Goal: Transaction & Acquisition: Book appointment/travel/reservation

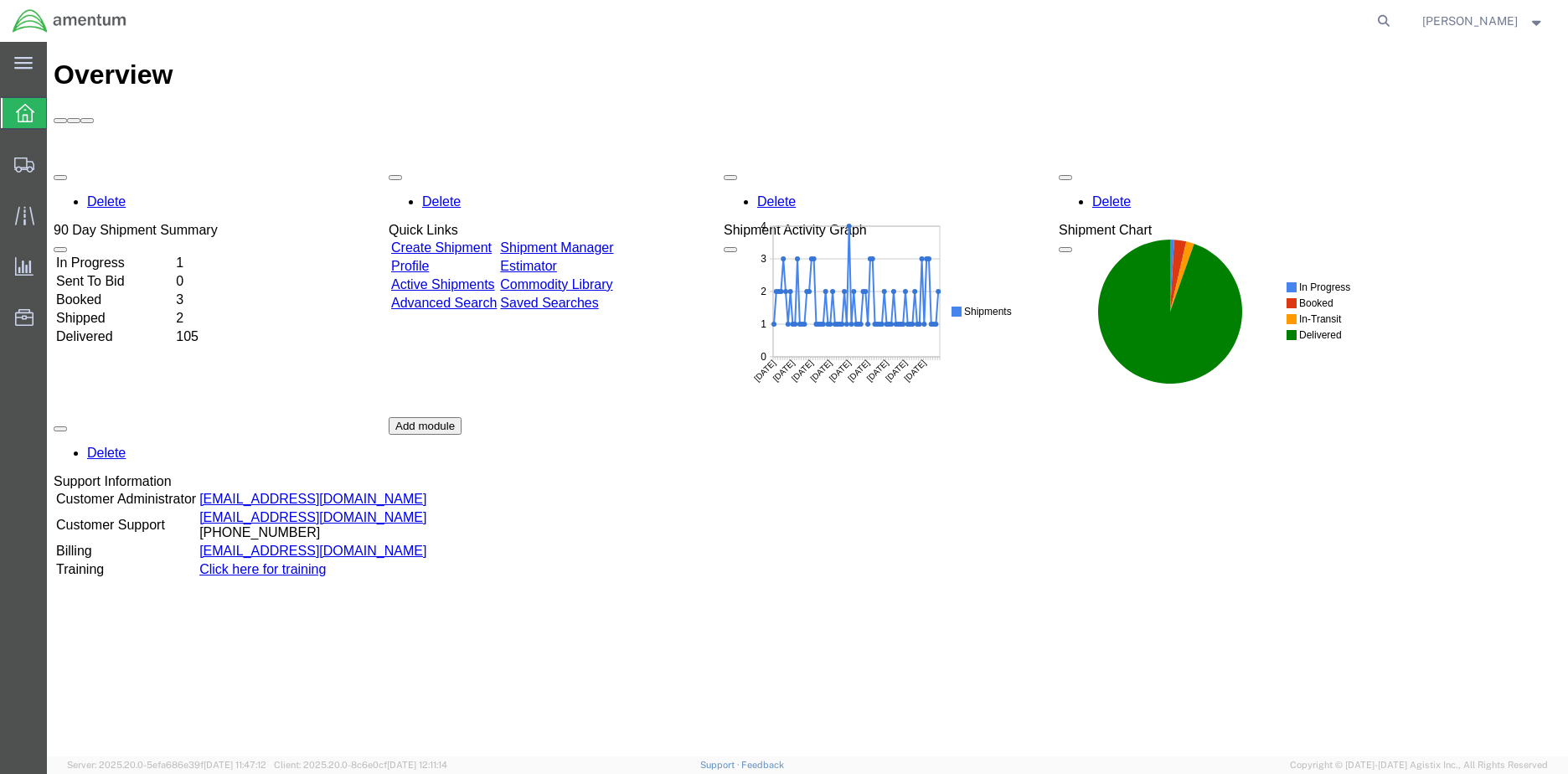
click at [153, 255] on td "In Progress" at bounding box center [114, 263] width 118 height 17
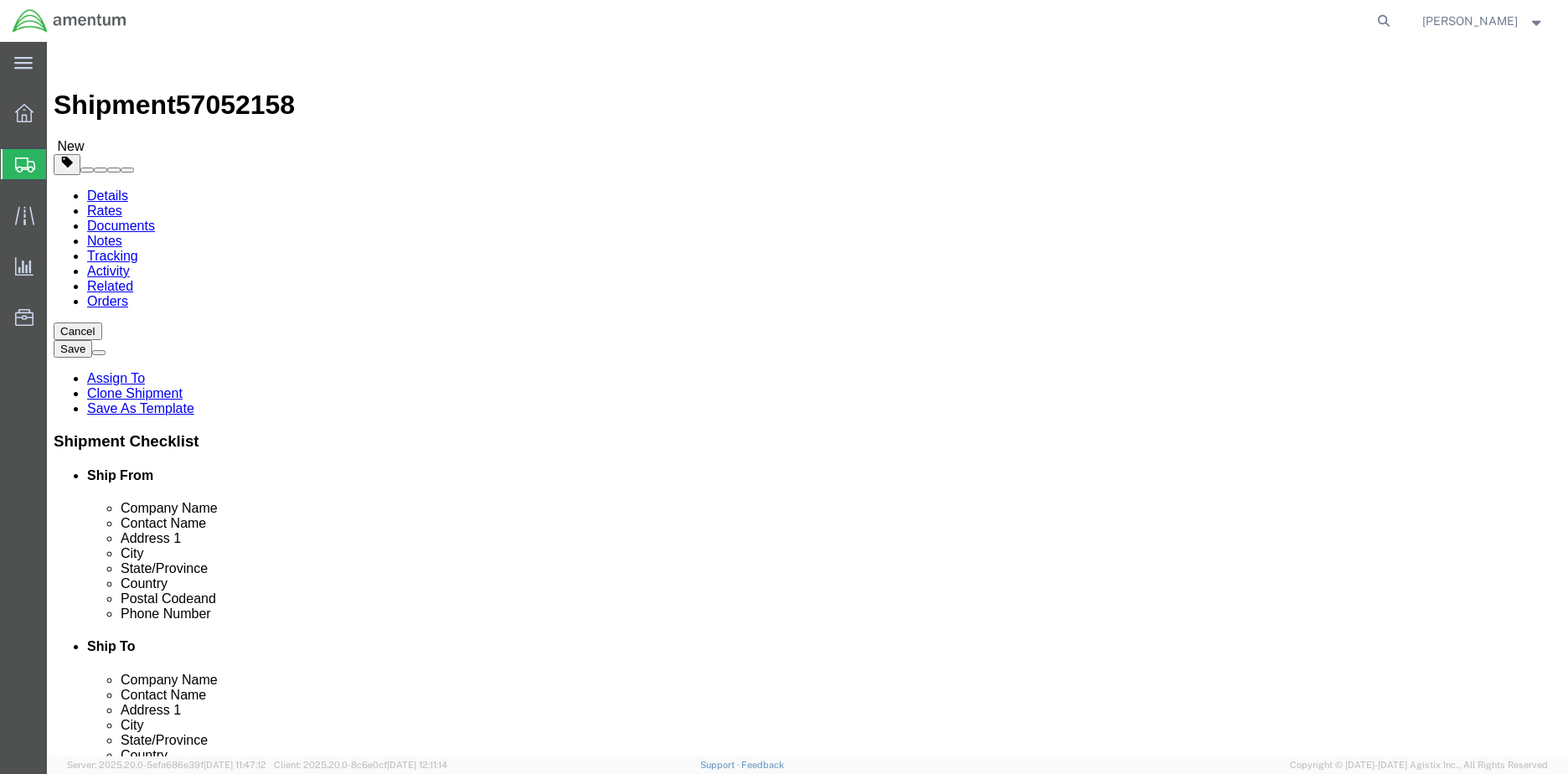
select select "42655"
select select "42656"
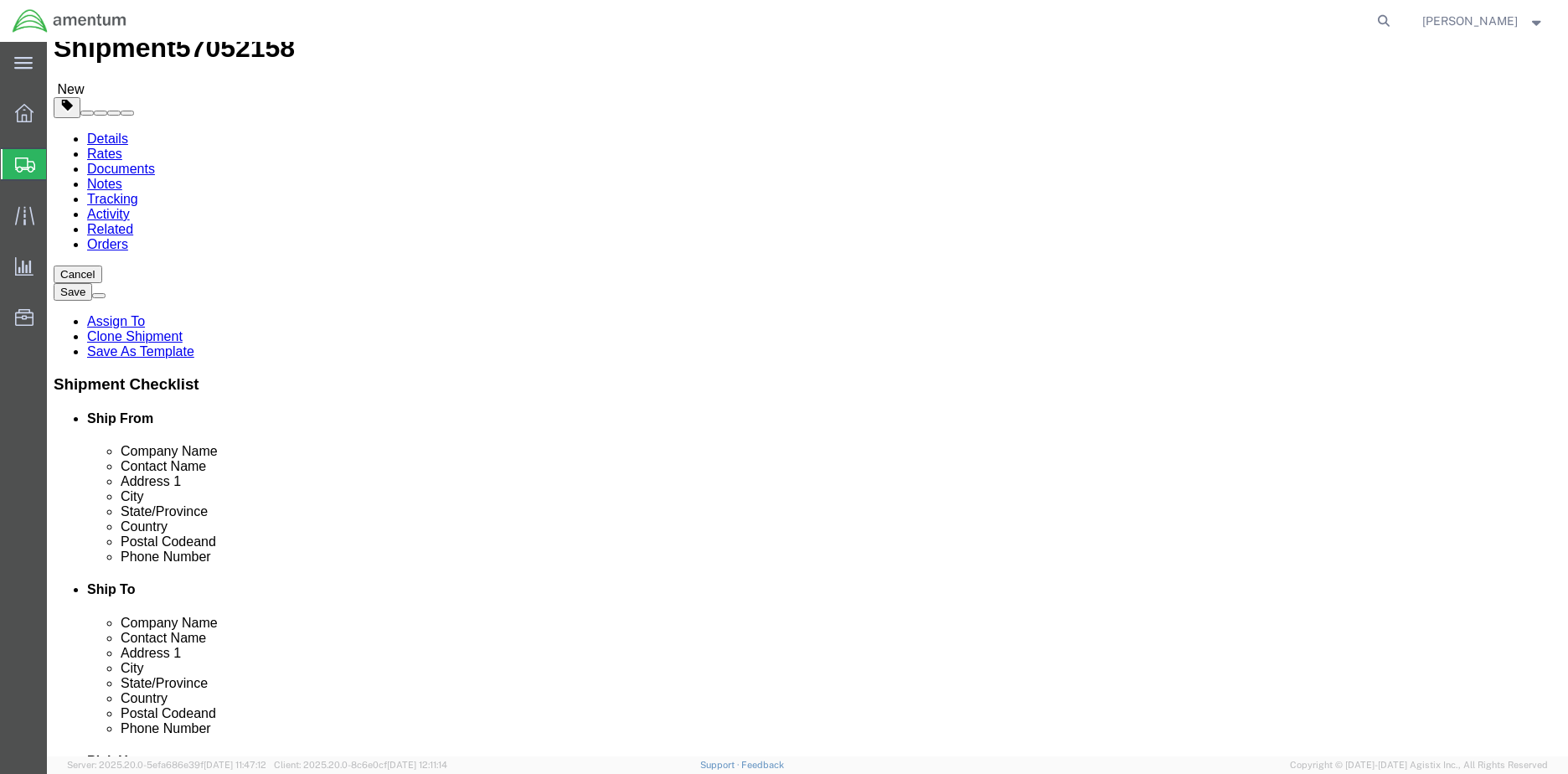
scroll to position [167, 0]
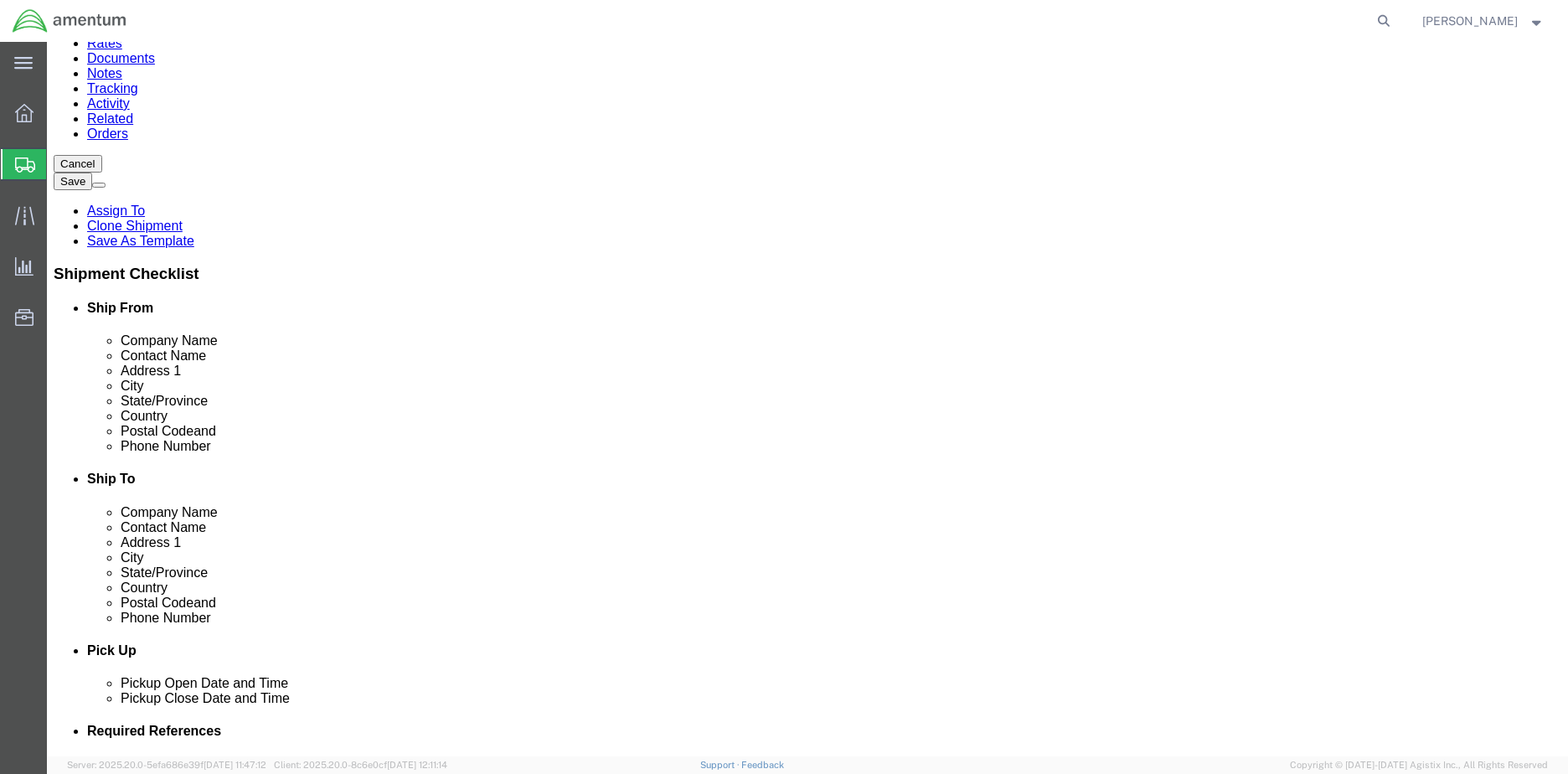
click button "Rate Shipment"
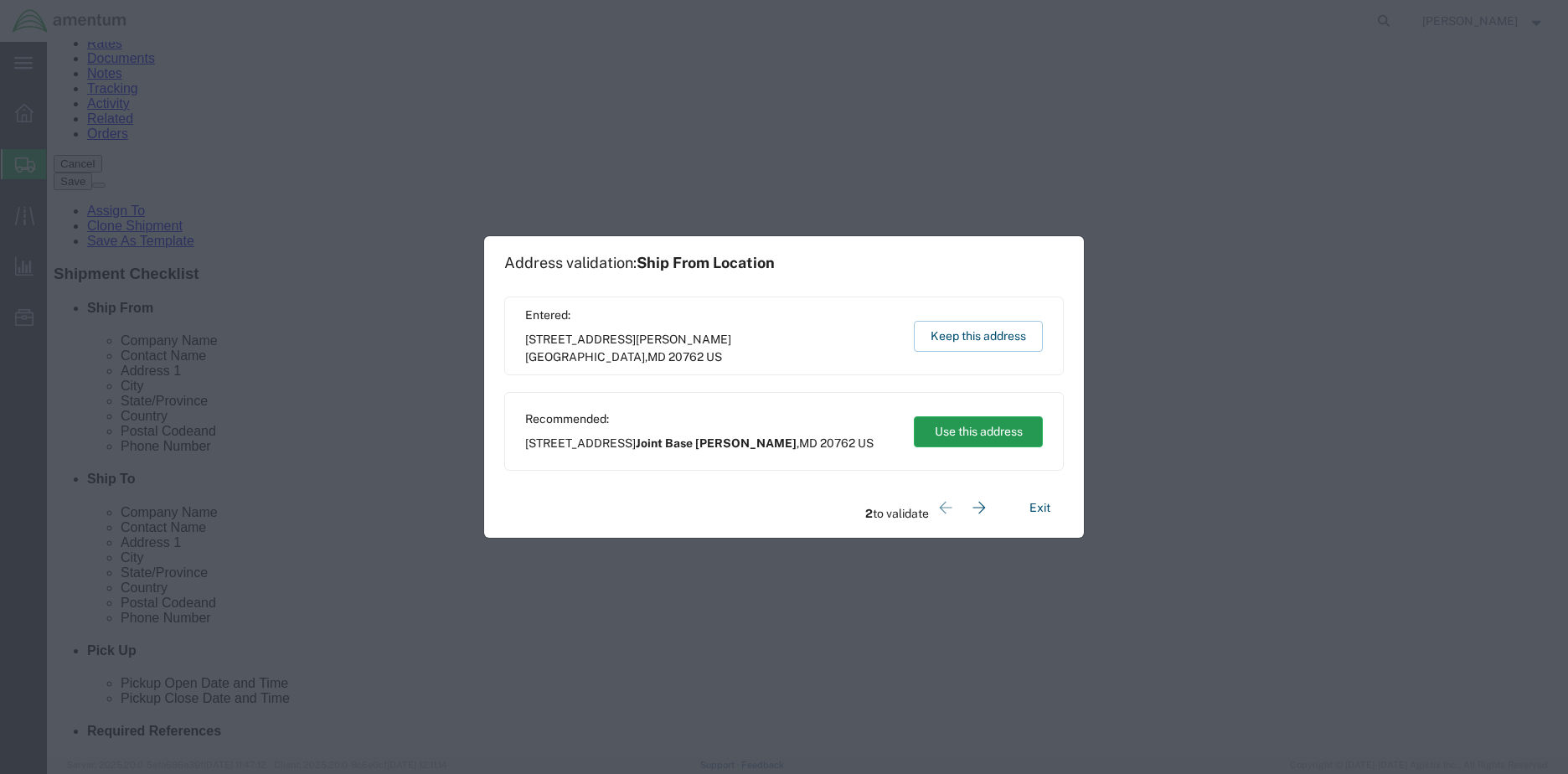
click at [981, 434] on button "Use this address" at bounding box center [979, 431] width 129 height 31
click at [995, 438] on button "Use this address" at bounding box center [979, 431] width 129 height 31
type input "Joint Base [PERSON_NAME]"
type input "Havelock"
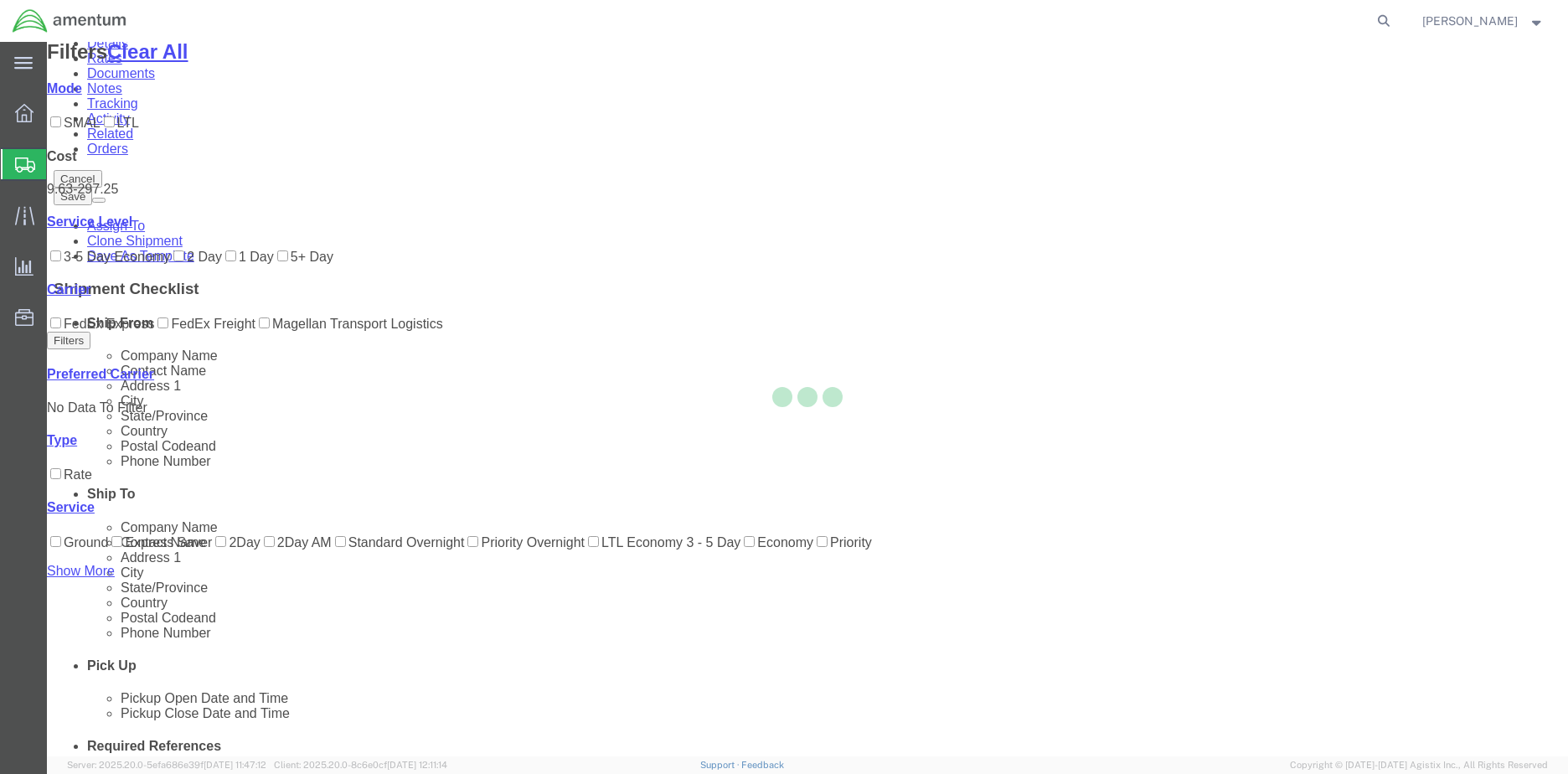
scroll to position [0, 0]
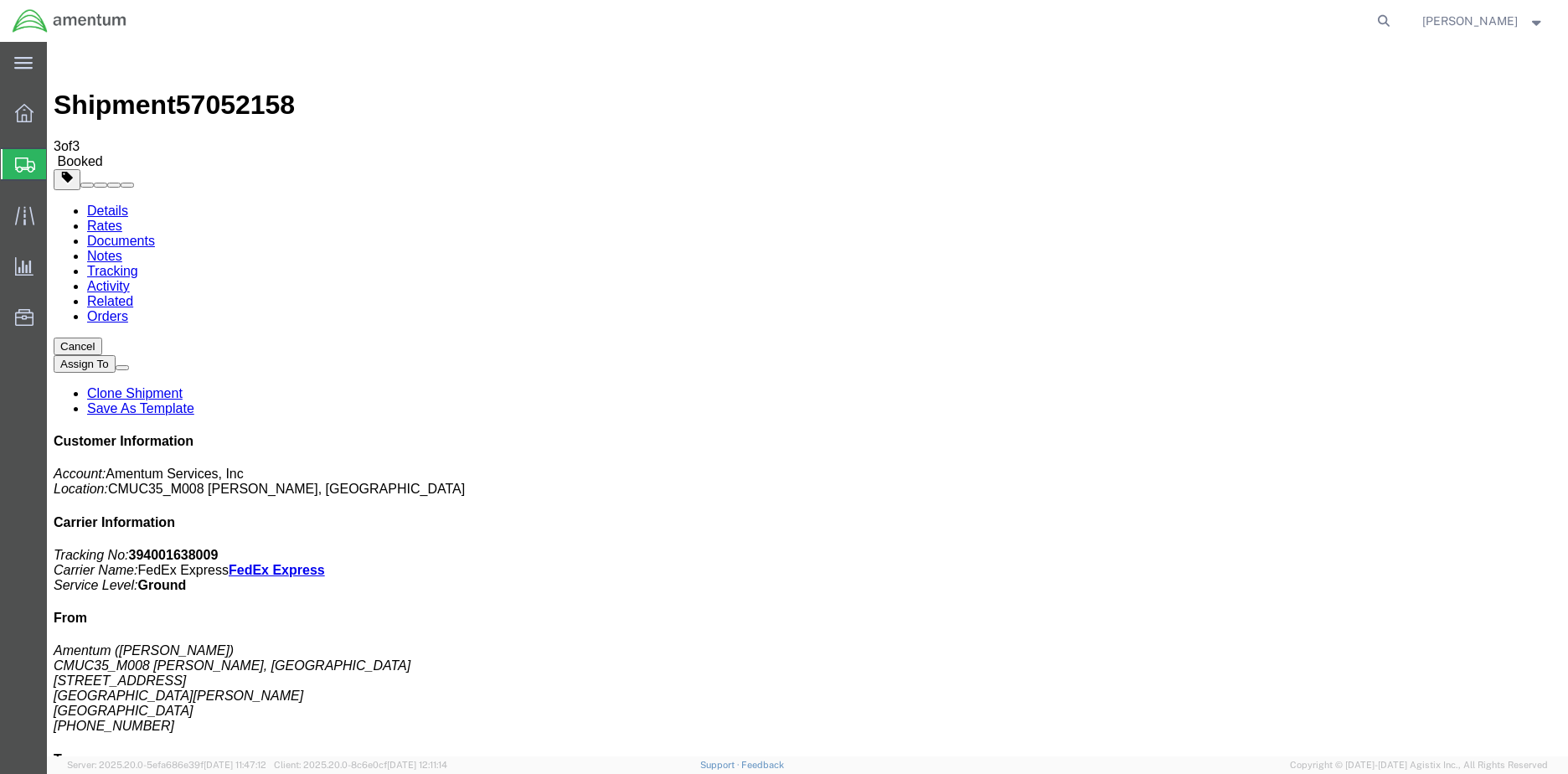
checkbox input "false"
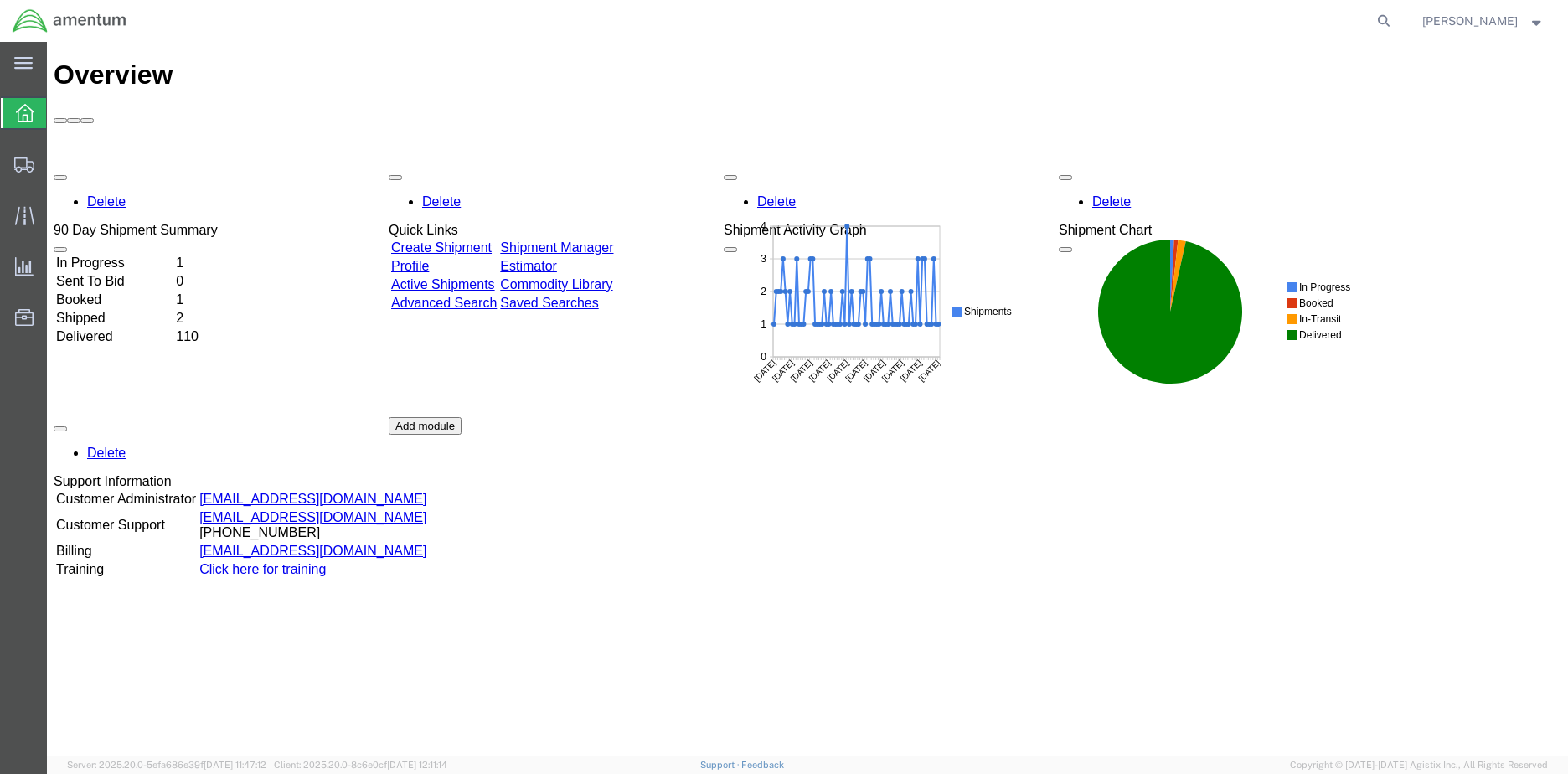
click at [134, 166] on div "Delete 90 Day Shipment Summary In Progress 1 Sent To Bid 0 Booked 1 Shipped 2 D…" at bounding box center [808, 417] width 1507 height 503
click at [151, 255] on td "In Progress" at bounding box center [114, 263] width 118 height 17
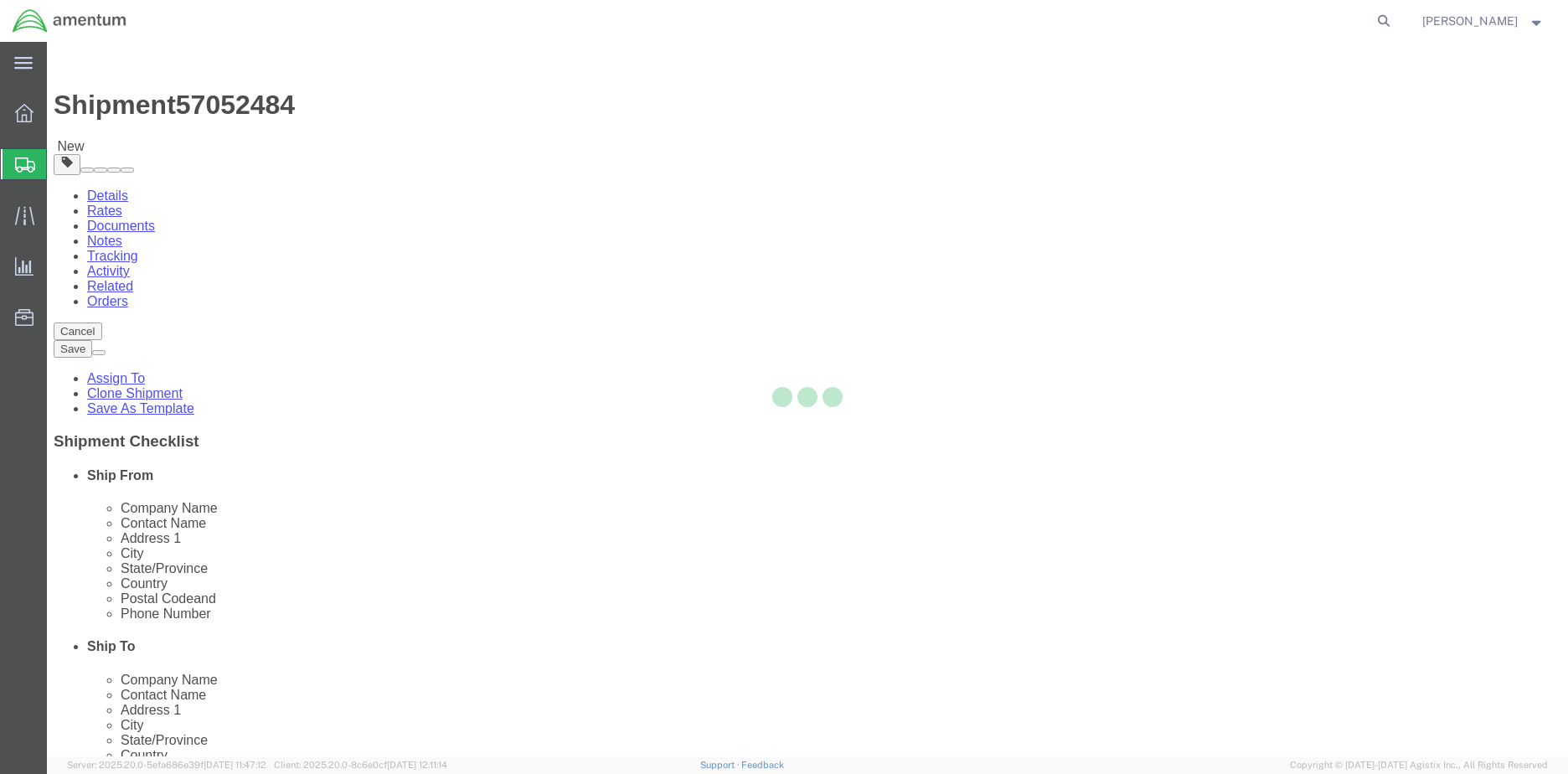
select select "42655"
select select "42653"
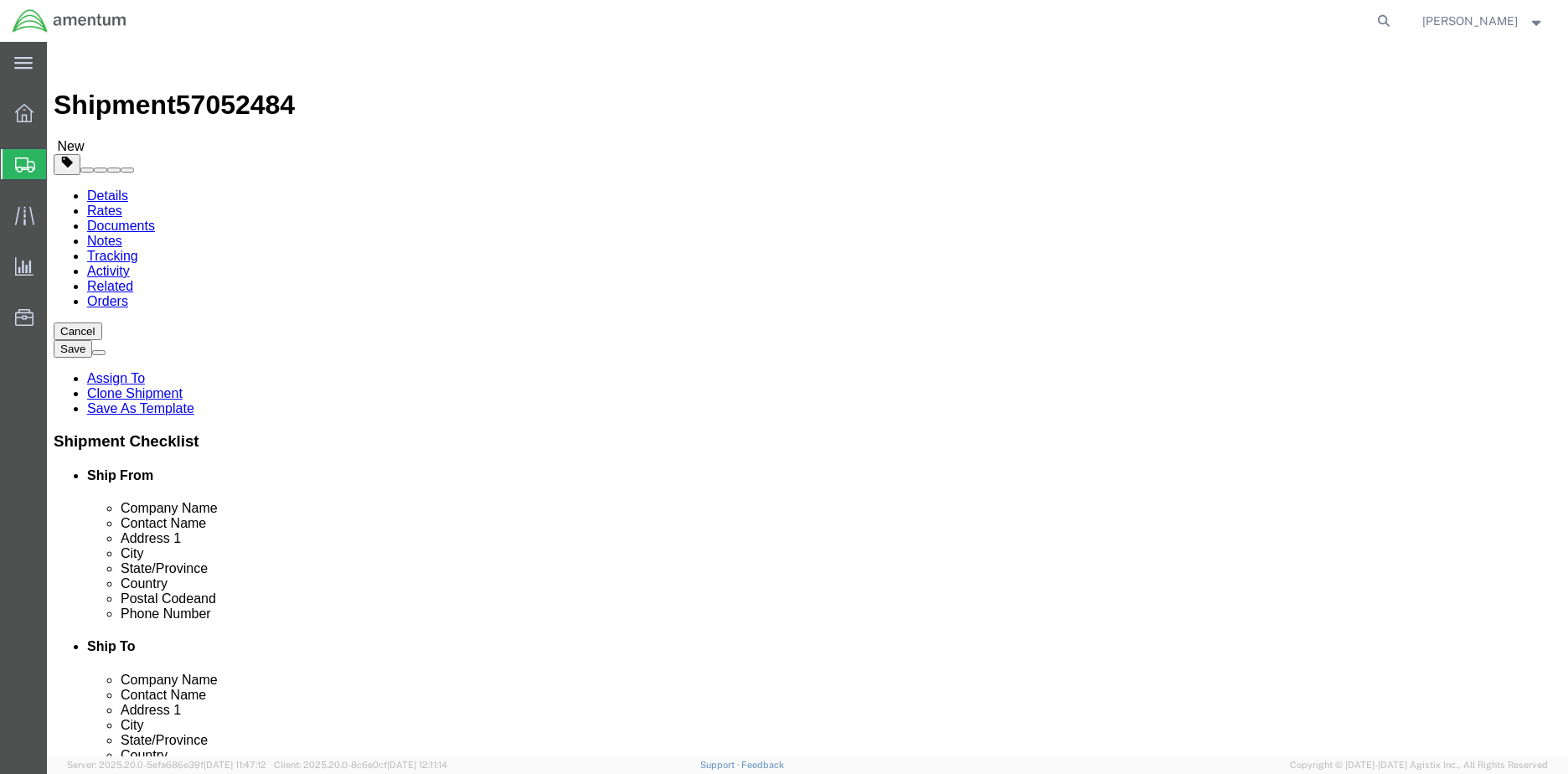
click button "Rate Shipment"
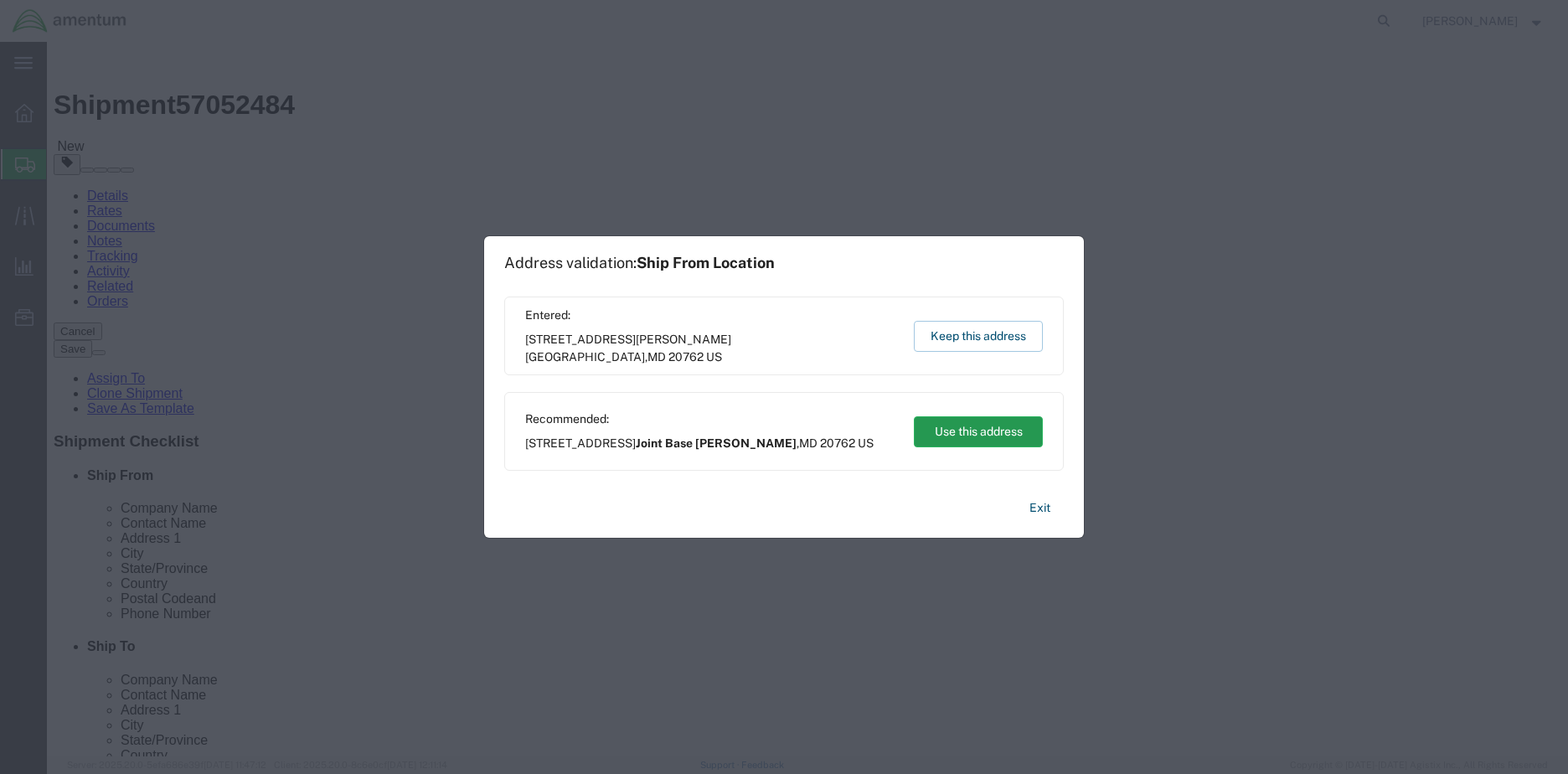
click at [996, 433] on button "Use this address" at bounding box center [979, 431] width 129 height 31
type input "Joint Base Andrews"
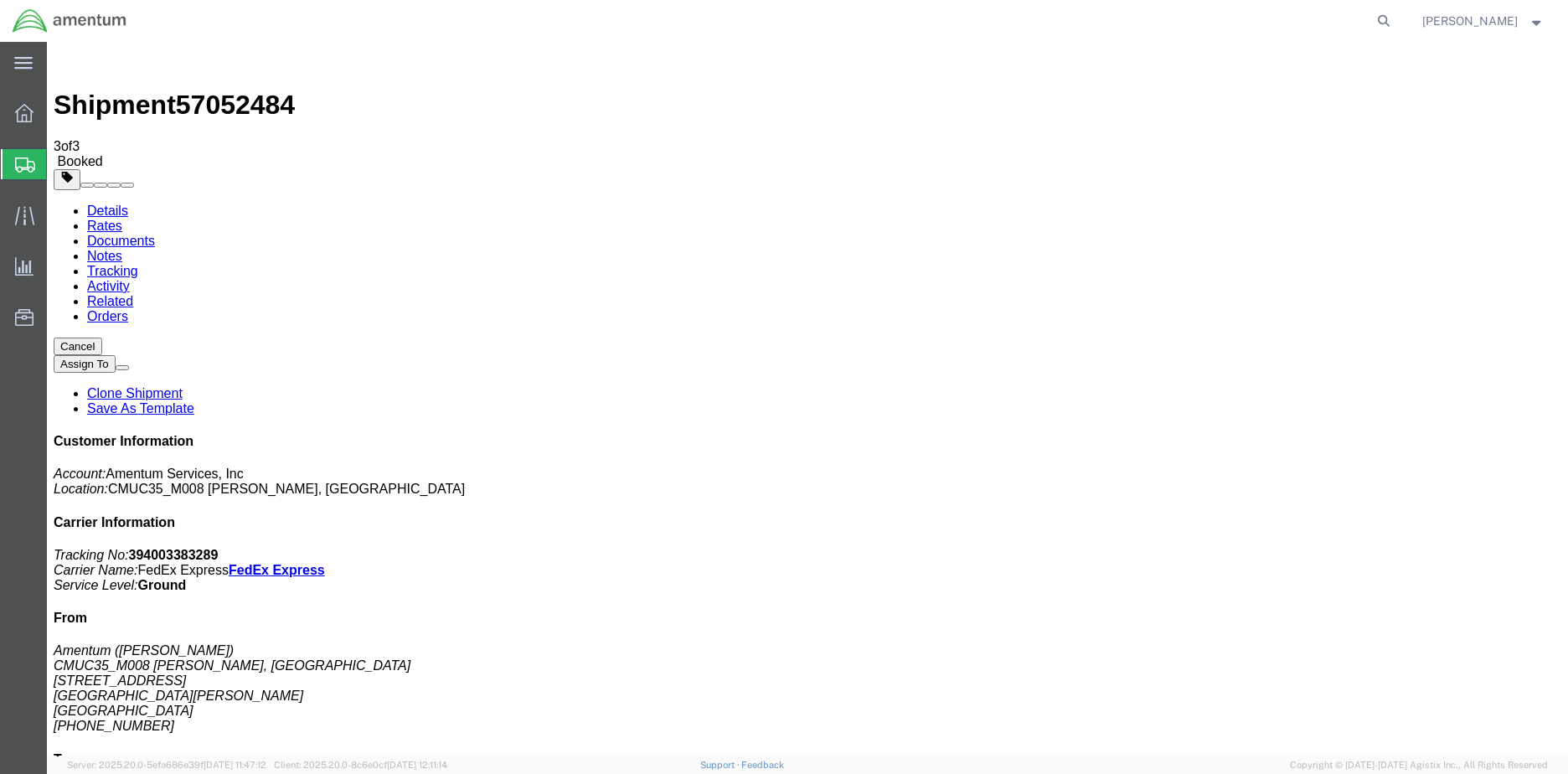
checkbox input "false"
